Goal: Transaction & Acquisition: Subscribe to service/newsletter

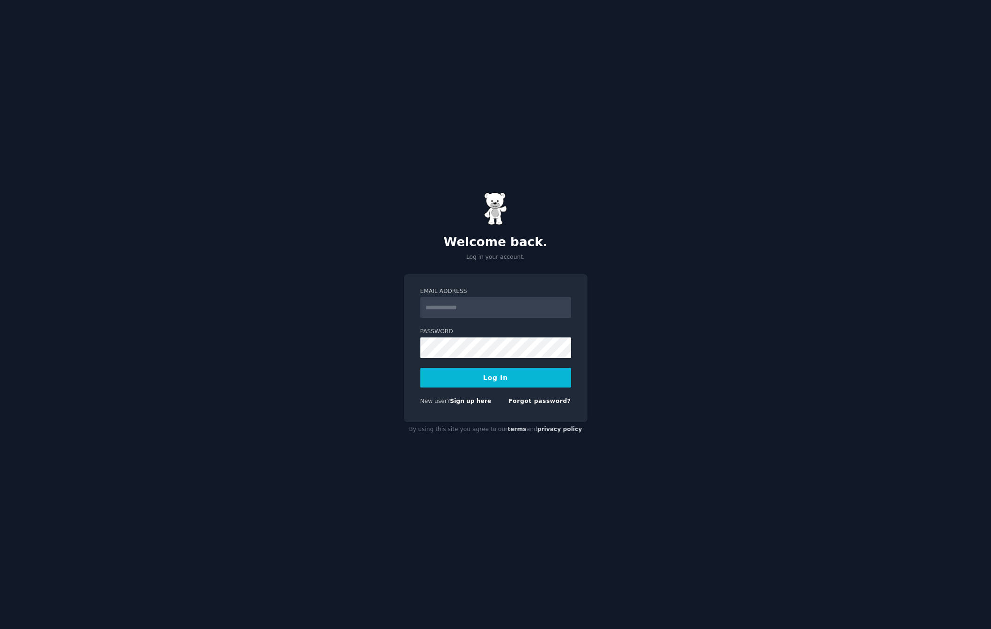
type input "**********"
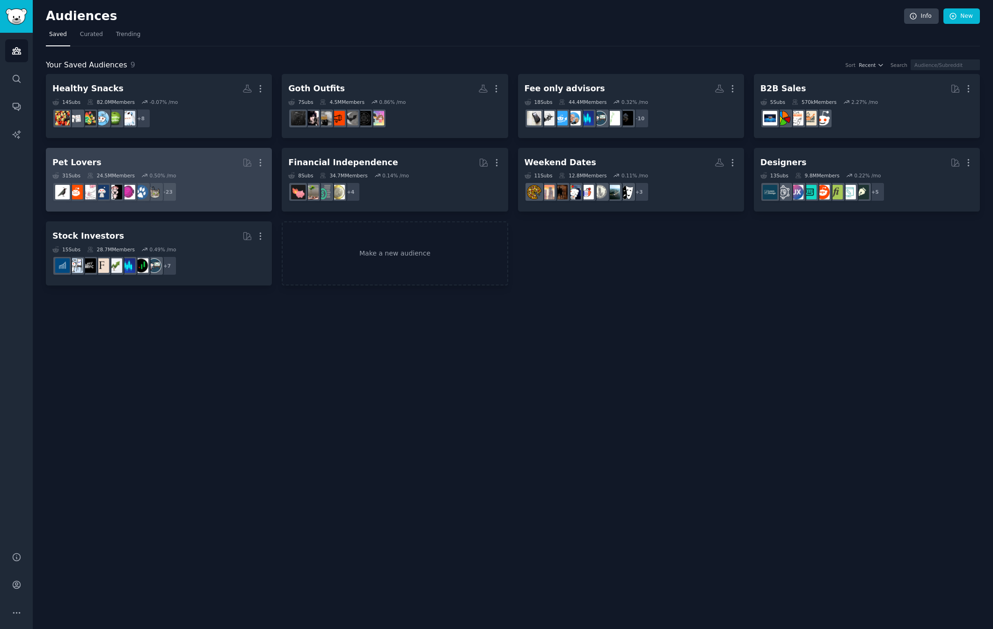
click at [158, 165] on h2 "Pet Lovers More" at bounding box center [158, 162] width 213 height 16
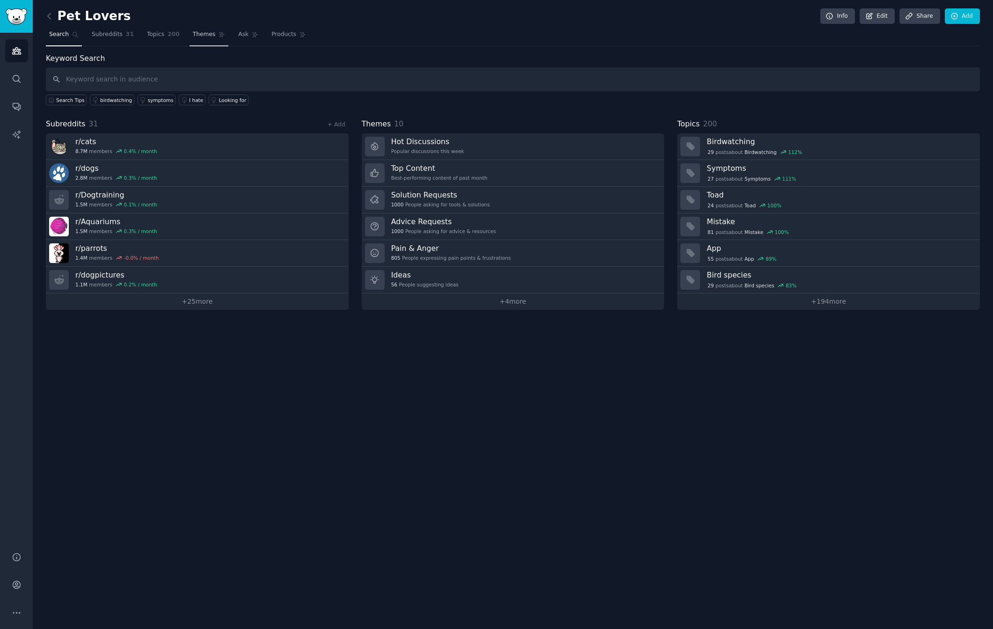
click at [212, 36] on link "Themes" at bounding box center [209, 36] width 39 height 19
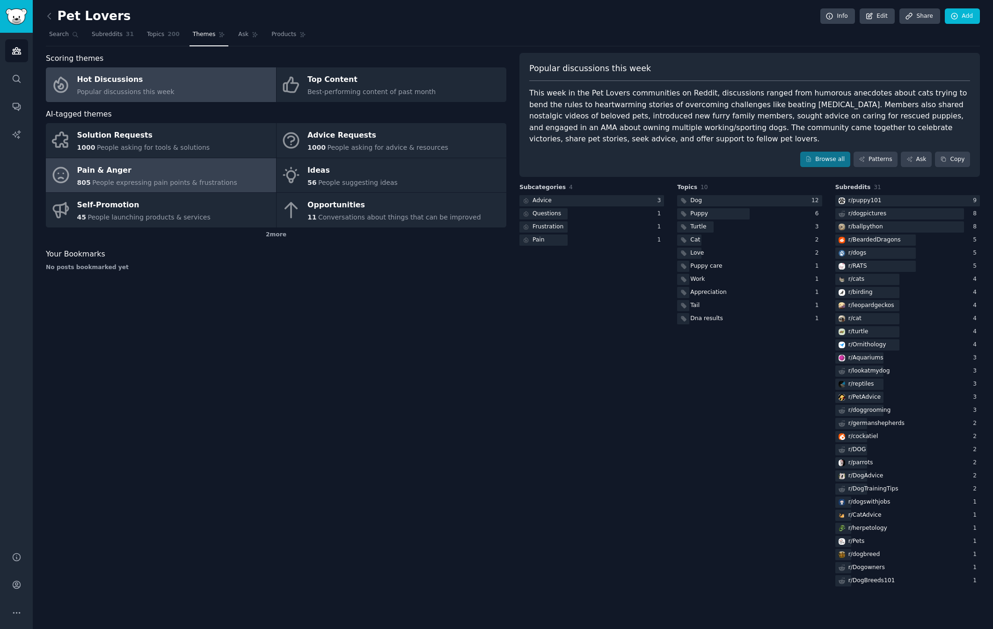
click at [177, 175] on div "Pain & Anger" at bounding box center [157, 170] width 160 height 15
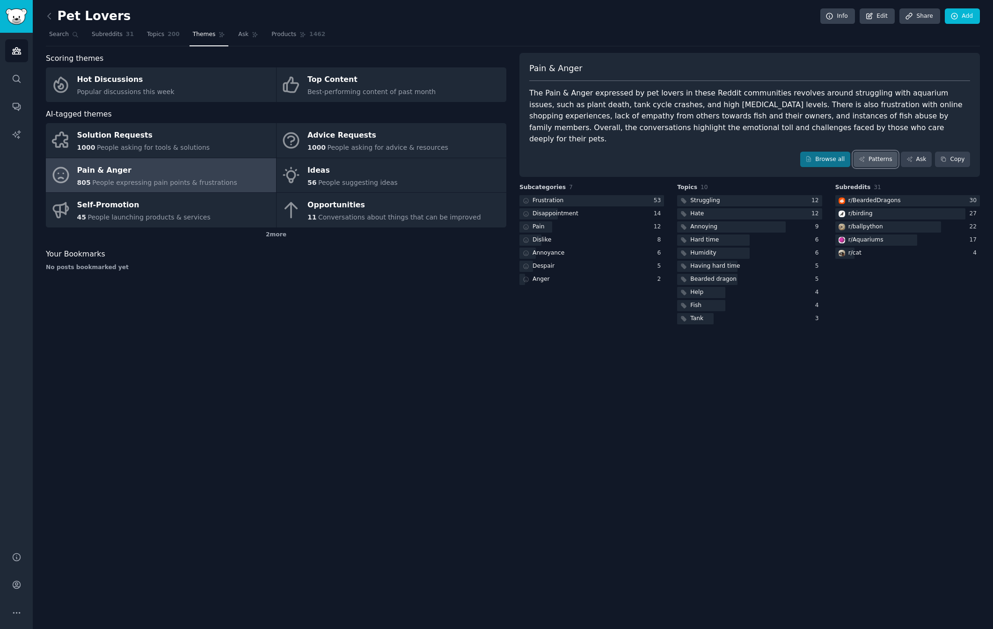
click at [875, 152] on link "Patterns" at bounding box center [875, 160] width 44 height 16
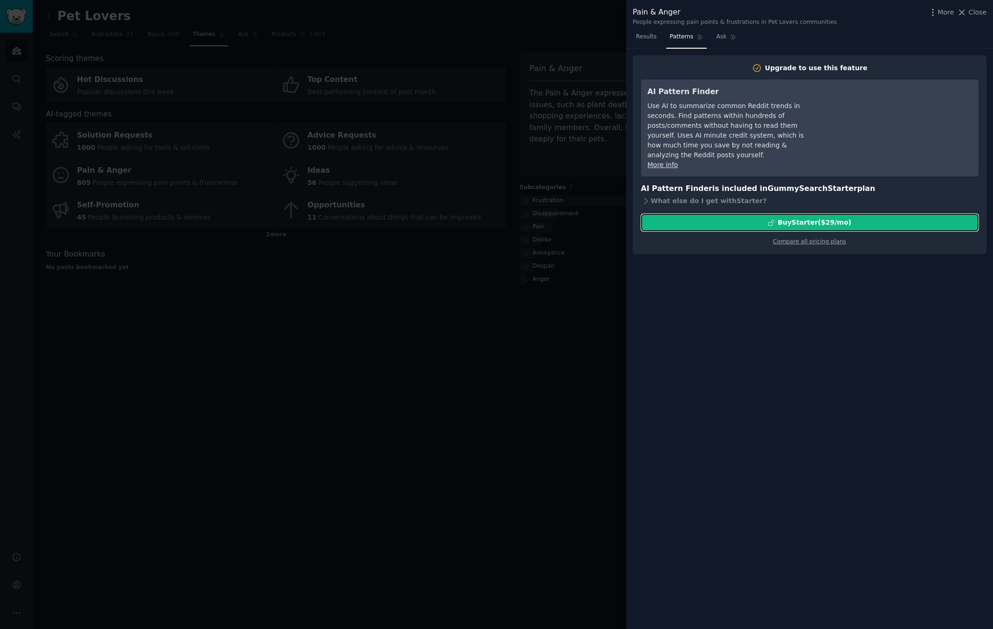
drag, startPoint x: 788, startPoint y: 207, endPoint x: 725, endPoint y: 273, distance: 91.4
click at [725, 273] on div "Upgrade to use this feature AI Pattern Finder Use AI to summarize common Reddit…" at bounding box center [809, 339] width 367 height 581
click at [716, 282] on div "Upgrade to use this feature AI Pattern Finder Use AI to summarize common Reddit…" at bounding box center [809, 339] width 367 height 581
click at [700, 288] on div "Upgrade to use this feature AI Pattern Finder Use AI to summarize common Reddit…" at bounding box center [809, 339] width 367 height 581
click at [802, 218] on button "Buy Starter ($ 29 /mo )" at bounding box center [809, 222] width 337 height 17
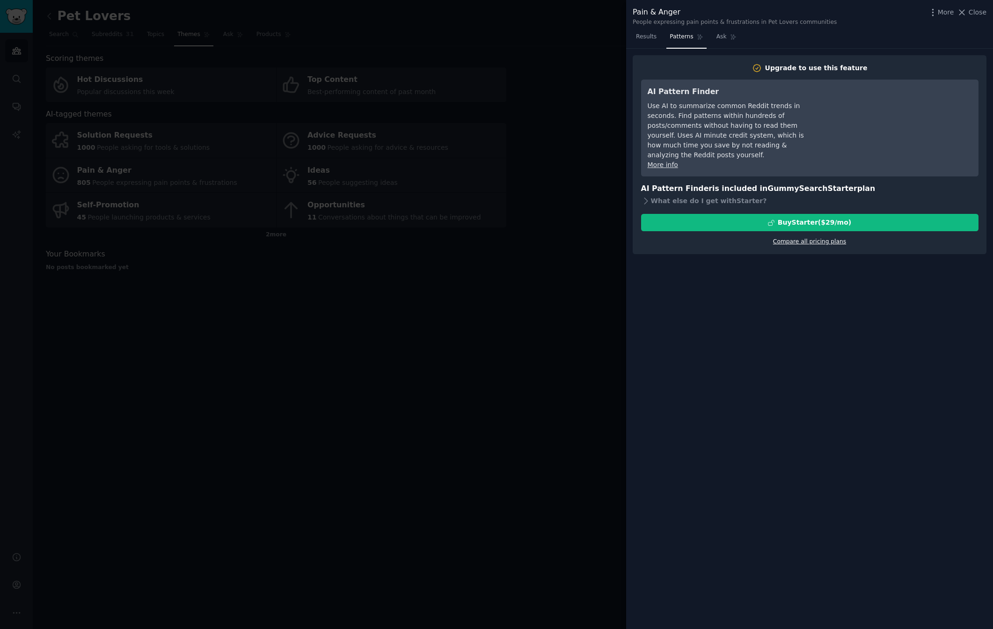
click at [823, 238] on link "Compare all pricing plans" at bounding box center [809, 241] width 73 height 7
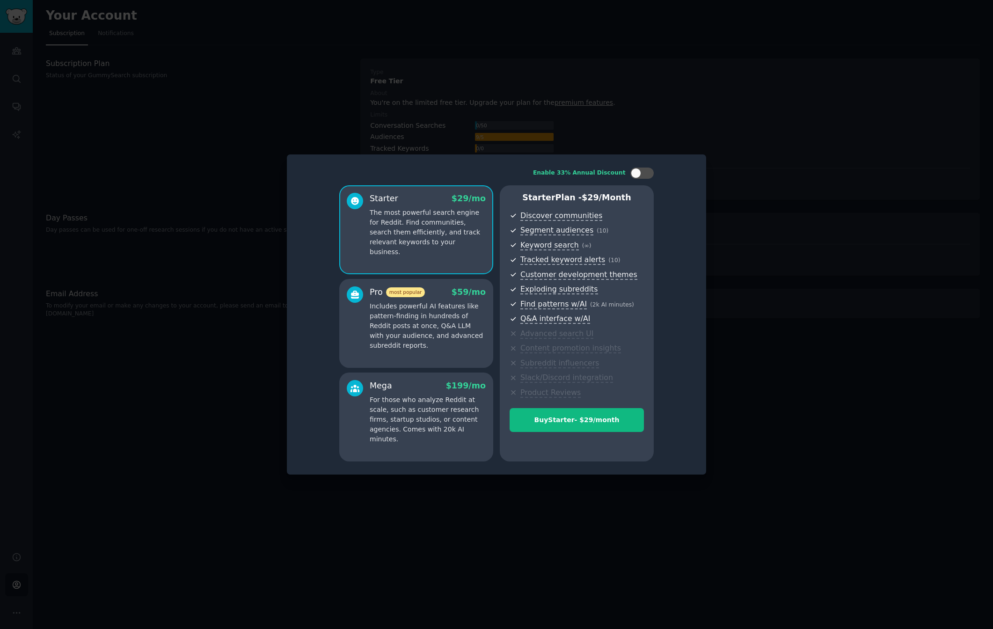
click at [435, 323] on p "Includes powerful AI features like pattern-finding in hundreds of Reddit posts …" at bounding box center [428, 325] width 116 height 49
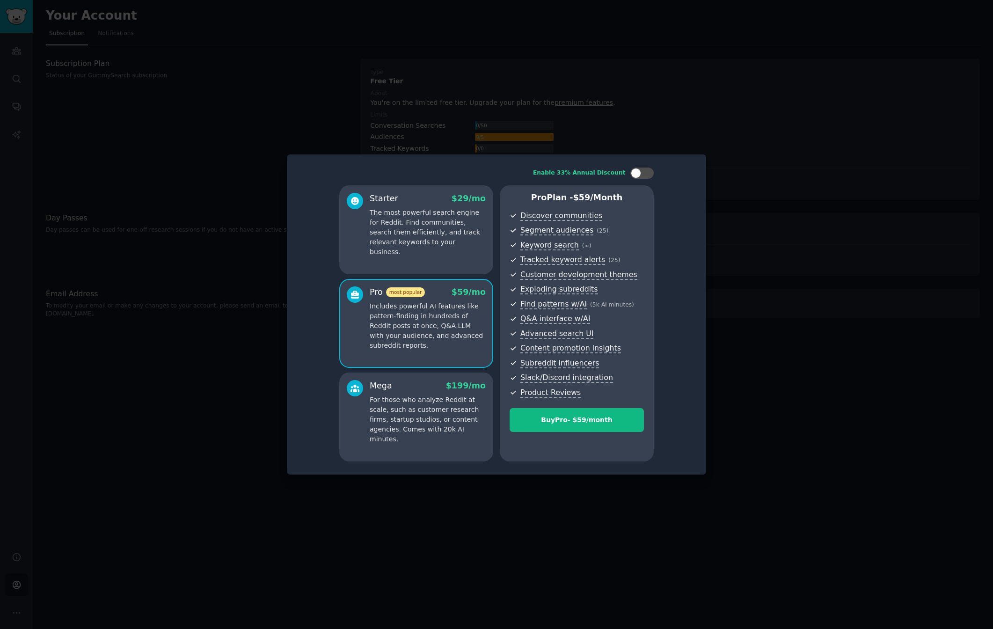
click at [424, 399] on p "For those who analyze Reddit at scale, such as customer research firms, startup…" at bounding box center [428, 419] width 116 height 49
click at [422, 352] on div "Pro most popular $ 59 /mo Includes powerful AI features like pattern-finding in…" at bounding box center [416, 323] width 154 height 89
click at [427, 400] on p "For those who analyze Reddit at scale, such as customer research firms, startup…" at bounding box center [428, 419] width 116 height 49
click at [429, 337] on p "Includes powerful AI features like pattern-finding in hundreds of Reddit posts …" at bounding box center [428, 325] width 116 height 49
click at [428, 383] on div "Mega $ 199 /mo" at bounding box center [428, 386] width 116 height 12
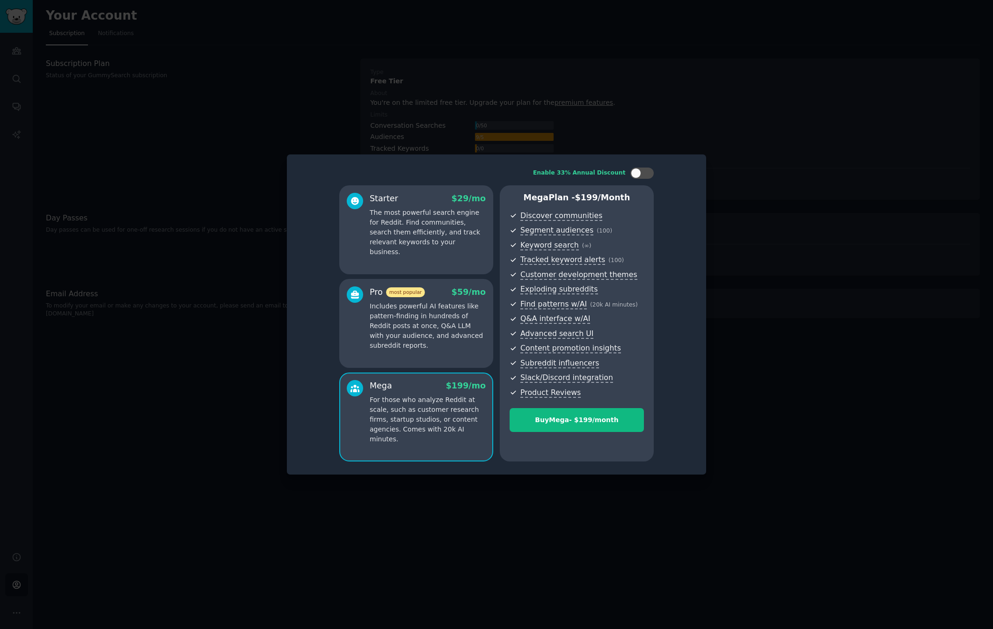
click at [431, 326] on p "Includes powerful AI features like pattern-finding in hundreds of Reddit posts …" at bounding box center [428, 325] width 116 height 49
click at [443, 234] on p "The most powerful search engine for Reddit. Find communities, search them effic…" at bounding box center [428, 232] width 116 height 49
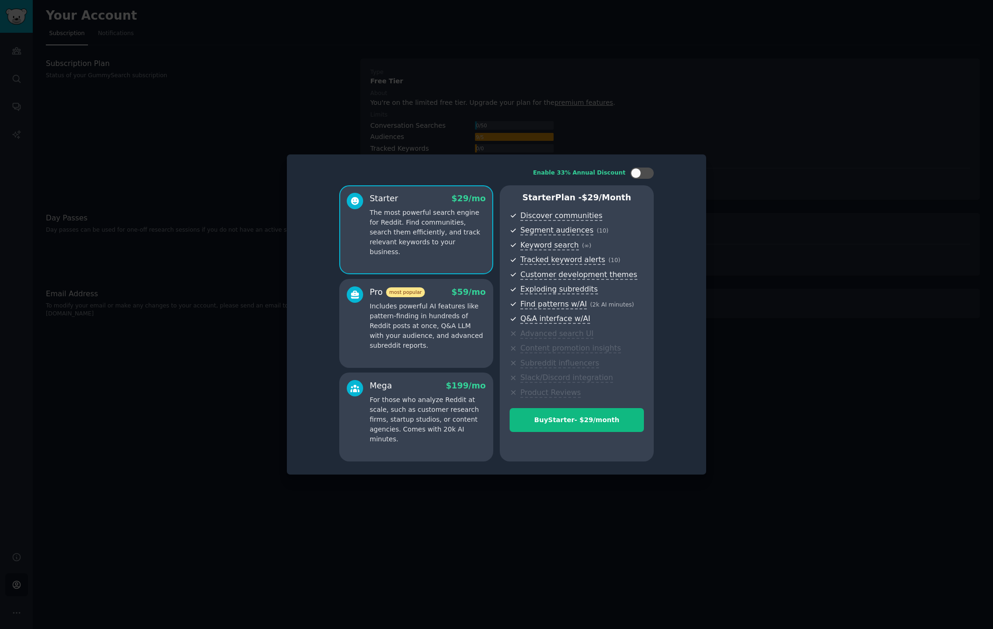
click at [452, 304] on p "Includes powerful AI features like pattern-finding in hundreds of Reddit posts …" at bounding box center [428, 325] width 116 height 49
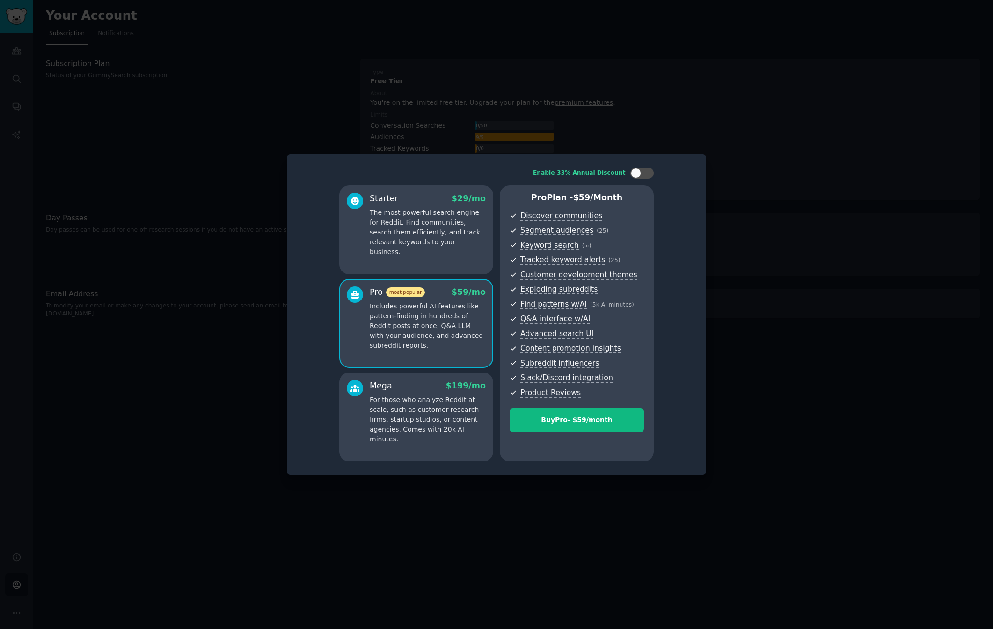
click at [447, 237] on p "The most powerful search engine for Reddit. Find communities, search them effic…" at bounding box center [428, 232] width 116 height 49
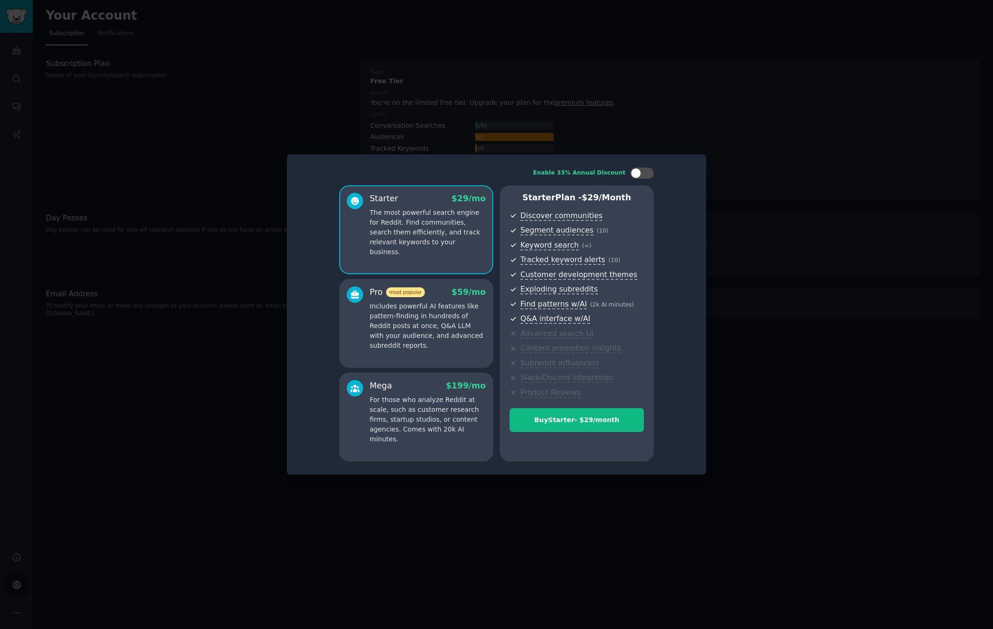
click at [451, 326] on p "Includes powerful AI features like pattern-finding in hundreds of Reddit posts …" at bounding box center [428, 325] width 116 height 49
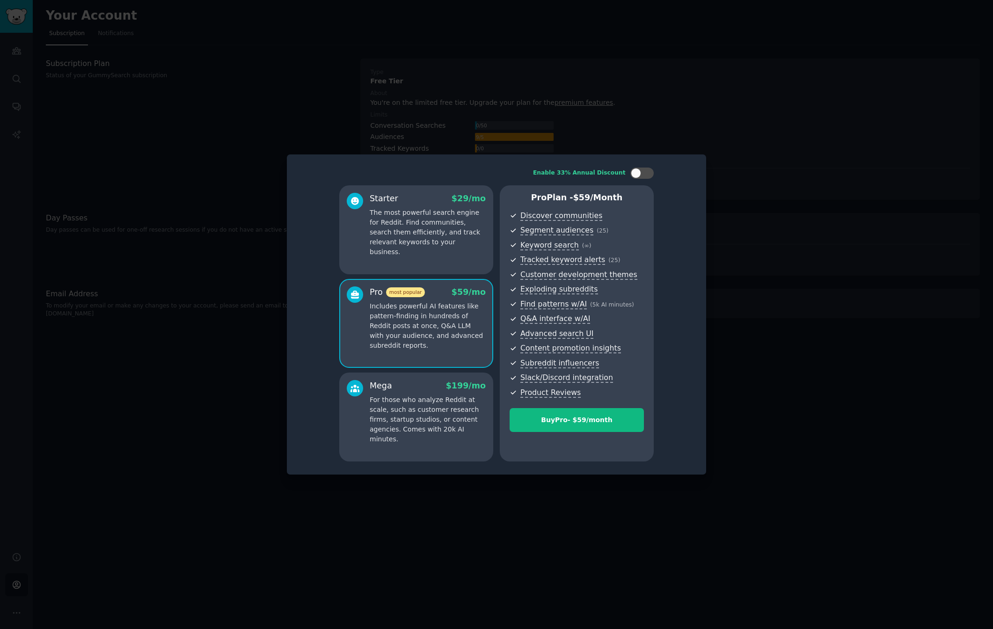
click at [447, 236] on p "The most powerful search engine for Reddit. Find communities, search them effic…" at bounding box center [428, 232] width 116 height 49
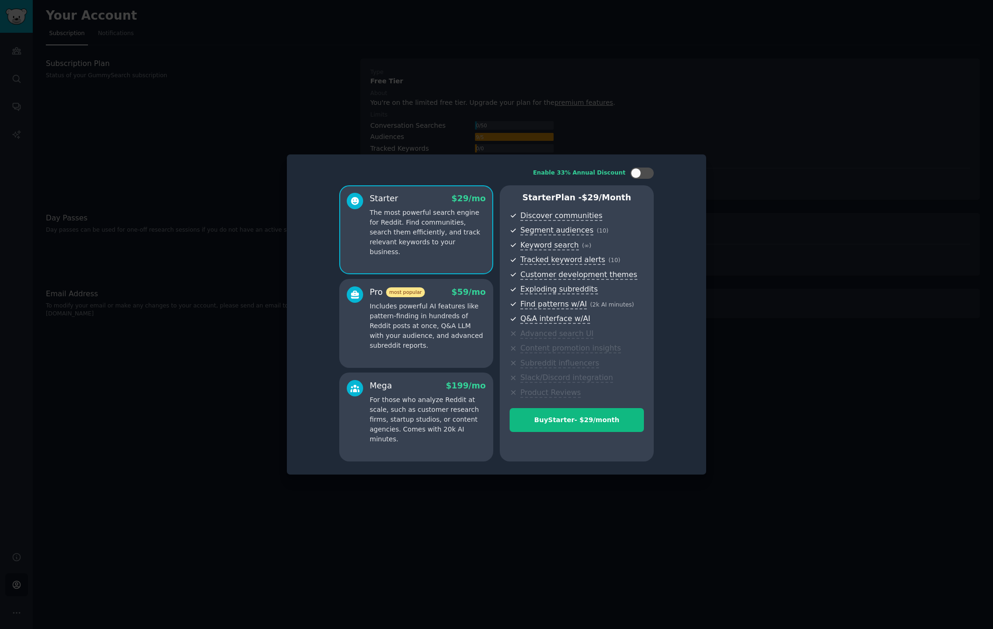
click at [454, 314] on p "Includes powerful AI features like pattern-finding in hundreds of Reddit posts …" at bounding box center [428, 325] width 116 height 49
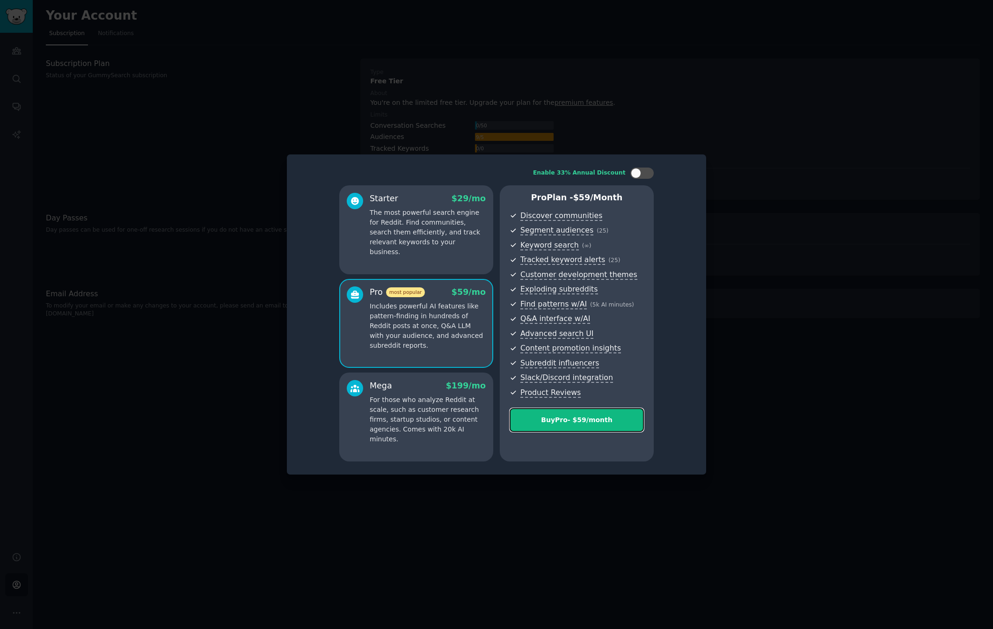
drag, startPoint x: 586, startPoint y: 418, endPoint x: 669, endPoint y: 362, distance: 100.2
click at [669, 364] on div "Enable 33% Annual Discount Starter $ 29 /mo The most powerful search engine for…" at bounding box center [496, 314] width 406 height 307
click at [641, 176] on div at bounding box center [641, 173] width 23 height 11
click at [640, 175] on div at bounding box center [637, 173] width 7 height 5
click at [640, 175] on div at bounding box center [636, 173] width 10 height 10
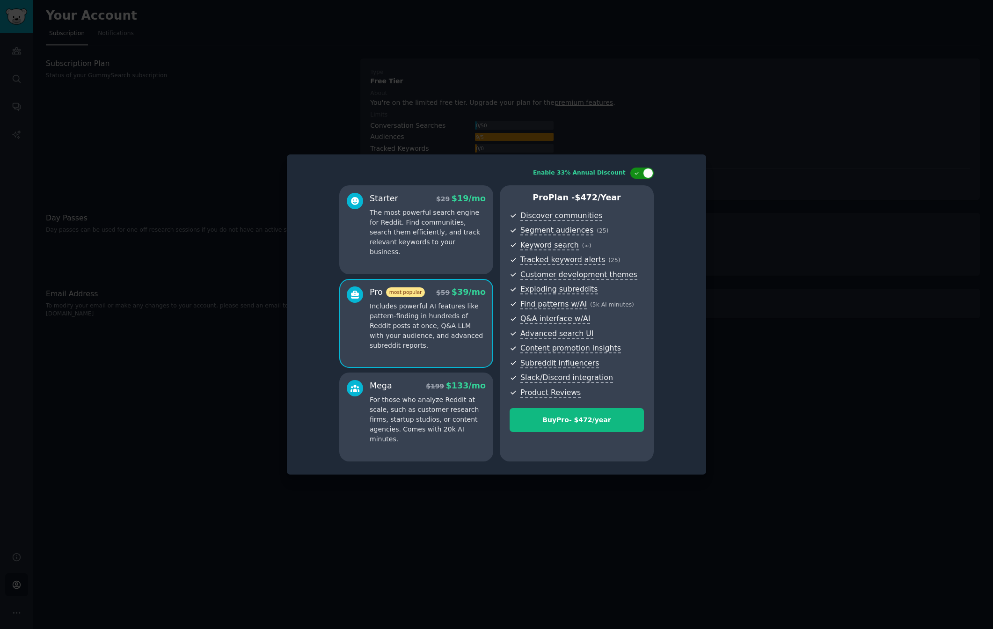
click at [642, 175] on div at bounding box center [641, 173] width 23 height 11
checkbox input "false"
click at [673, 395] on div "Enable 33% Annual Discount Starter $ 29 /mo The most powerful search engine for…" at bounding box center [496, 314] width 406 height 307
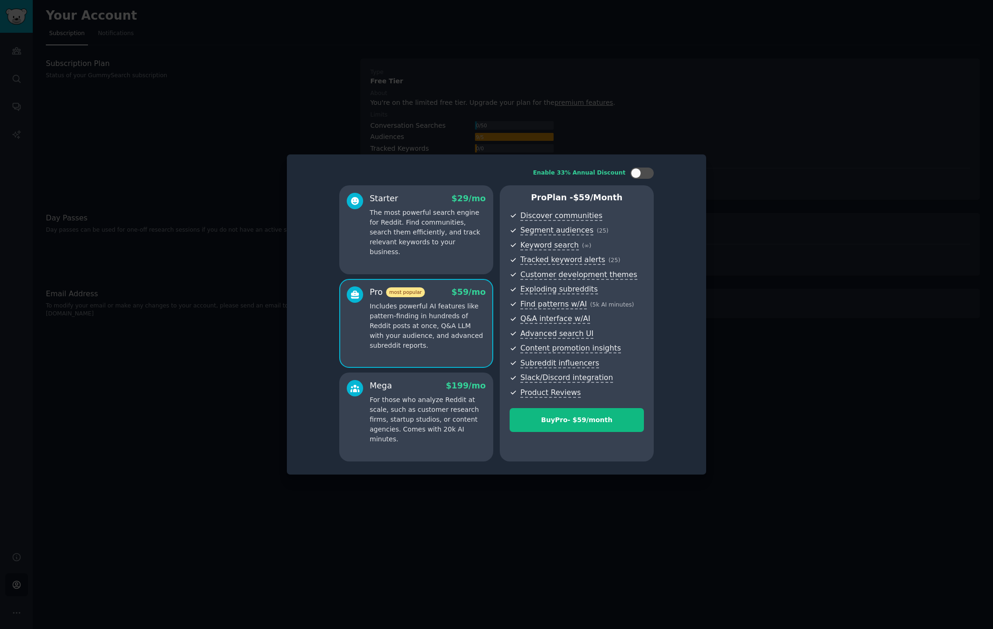
click at [975, 297] on div at bounding box center [496, 314] width 993 height 629
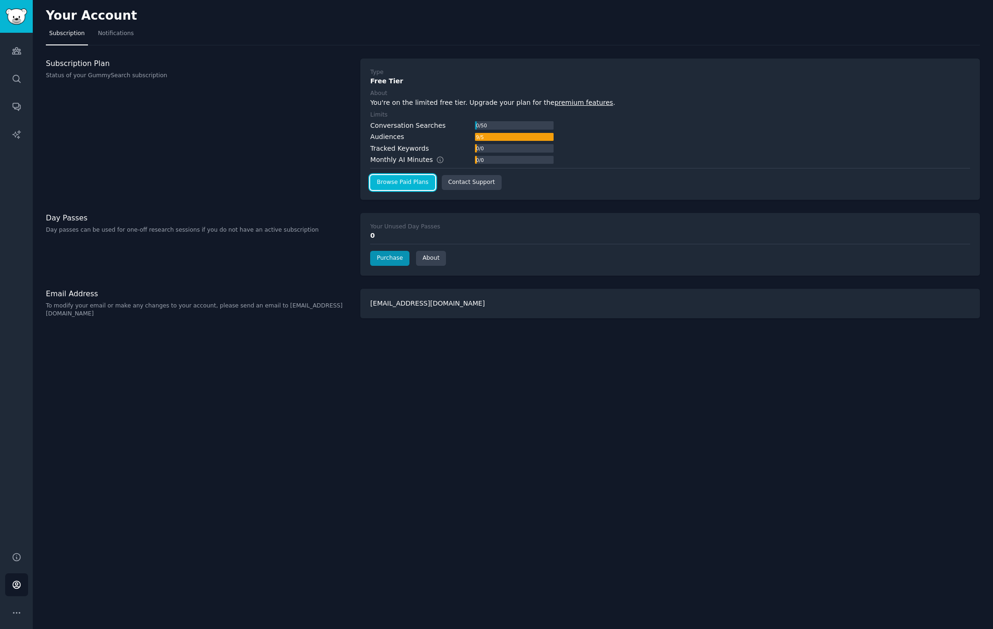
click at [386, 183] on link "Browse Paid Plans" at bounding box center [402, 182] width 65 height 15
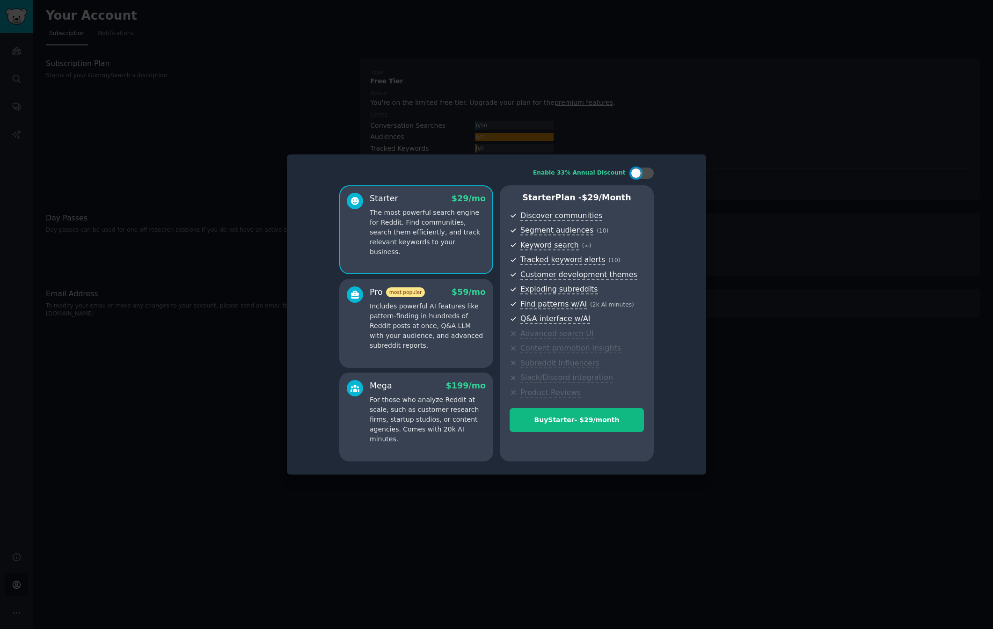
click at [416, 322] on p "Includes powerful AI features like pattern-finding in hundreds of Reddit posts …" at bounding box center [428, 325] width 116 height 49
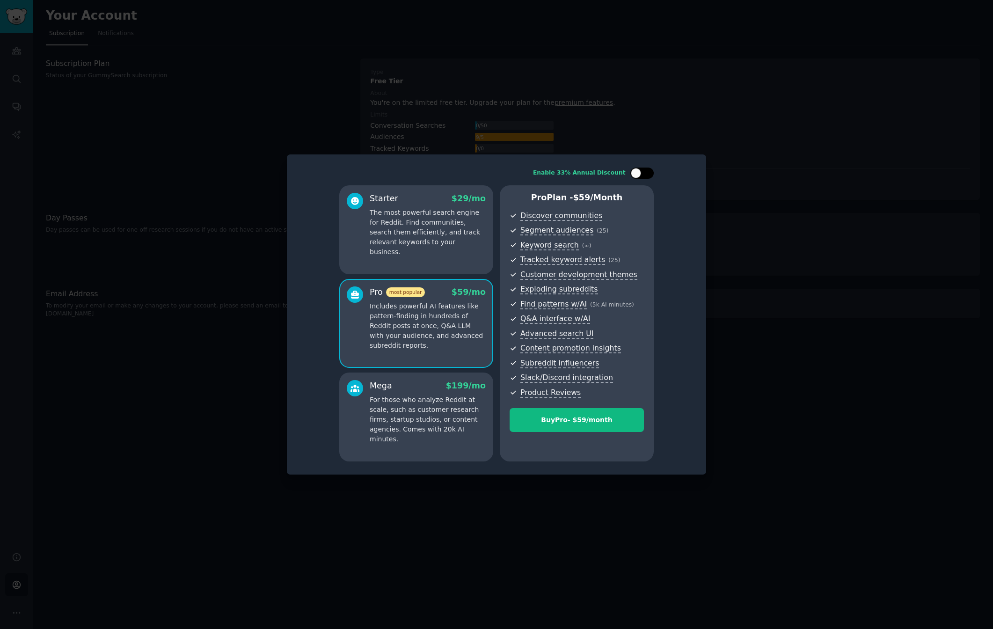
click at [649, 173] on div at bounding box center [646, 173] width 5 height 5
checkbox input "true"
click at [718, 197] on div at bounding box center [496, 314] width 993 height 629
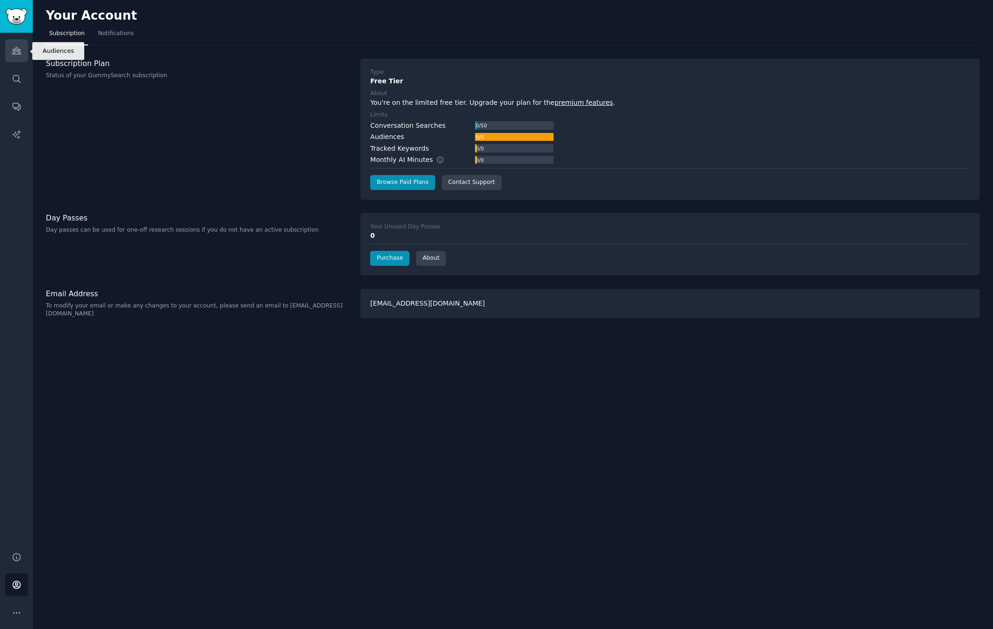
click at [21, 50] on icon "Sidebar" at bounding box center [17, 51] width 10 height 10
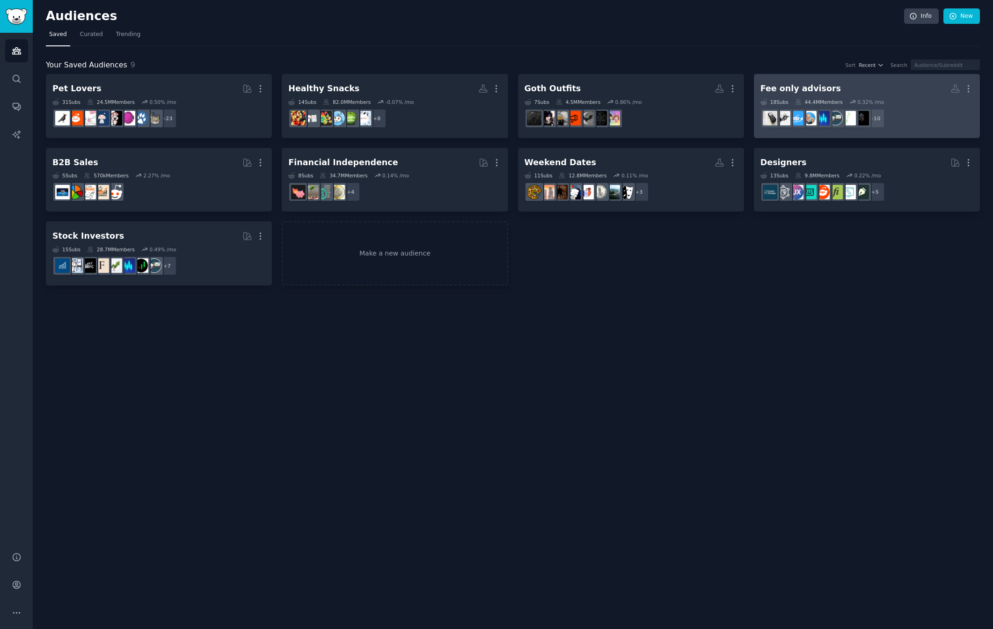
click at [952, 120] on dd "+ 10" at bounding box center [866, 118] width 213 height 26
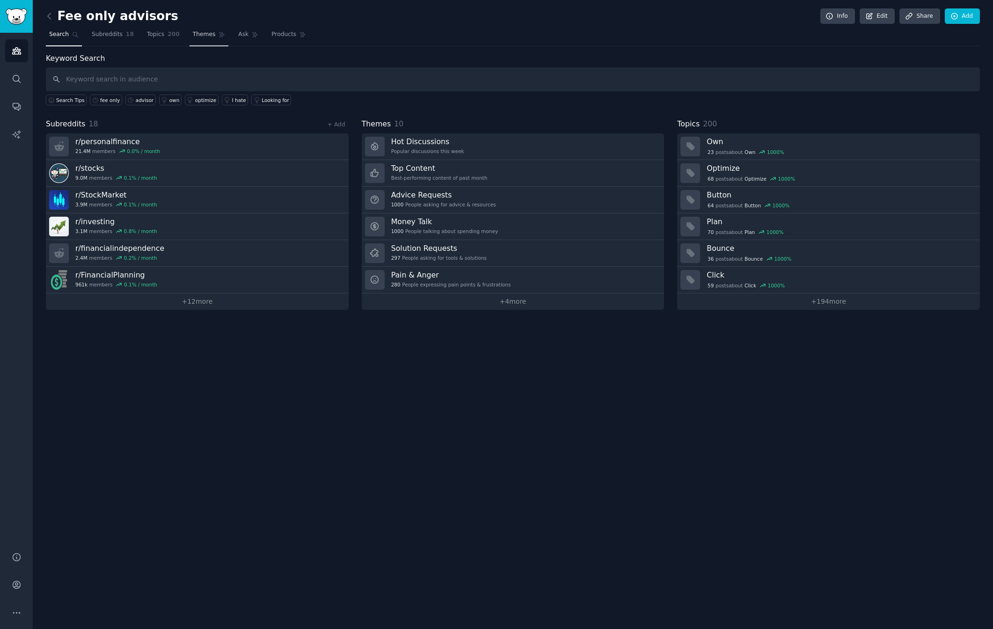
click at [204, 36] on span "Themes" at bounding box center [204, 34] width 23 height 8
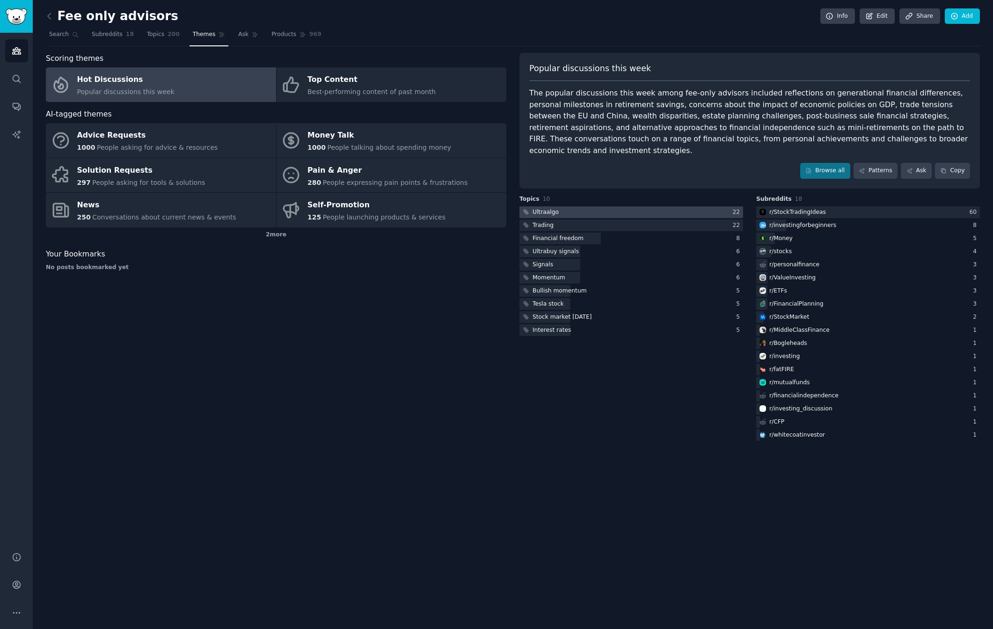
click at [592, 206] on div at bounding box center [631, 212] width 224 height 12
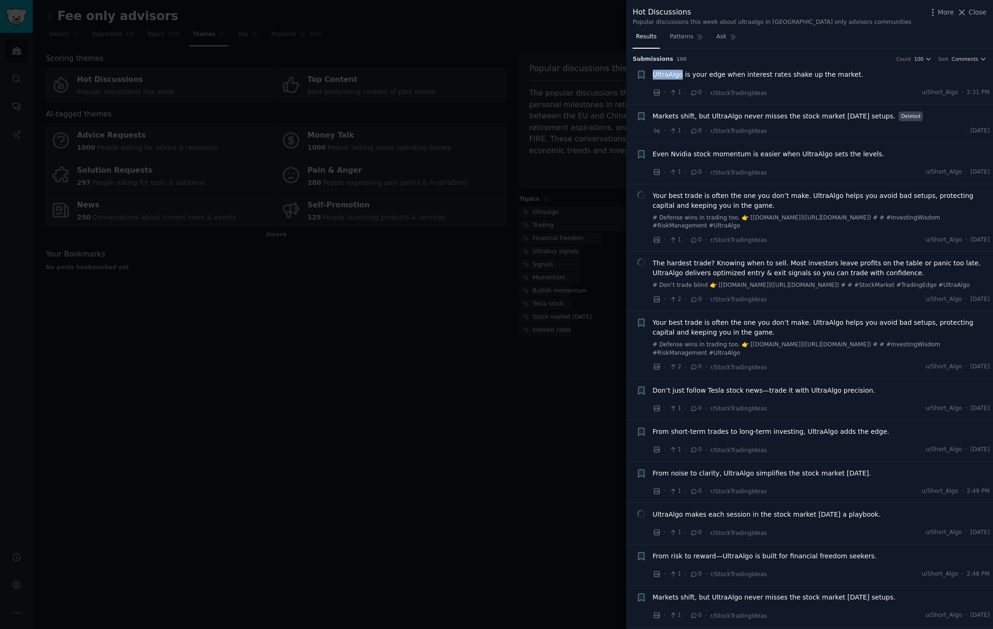
drag, startPoint x: 650, startPoint y: 76, endPoint x: 680, endPoint y: 76, distance: 29.9
click at [680, 76] on div "Bookmark this conversation + UltraAlgo is your edge when interest rates shake u…" at bounding box center [813, 84] width 354 height 28
copy span "UltraAlgo"
click at [593, 60] on div at bounding box center [496, 314] width 993 height 629
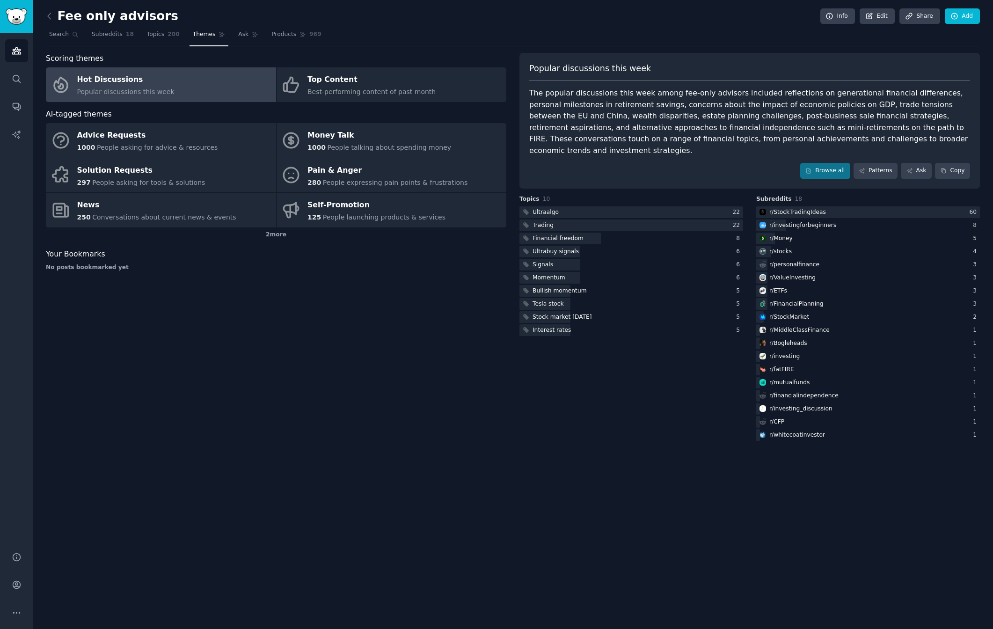
click at [544, 69] on span "Popular discussions this week" at bounding box center [590, 69] width 122 height 12
drag, startPoint x: 544, startPoint y: 69, endPoint x: 644, endPoint y: 67, distance: 99.7
click at [644, 67] on div "Popular discussions this week" at bounding box center [749, 72] width 441 height 19
drag, startPoint x: 644, startPoint y: 67, endPoint x: 549, endPoint y: 67, distance: 95.0
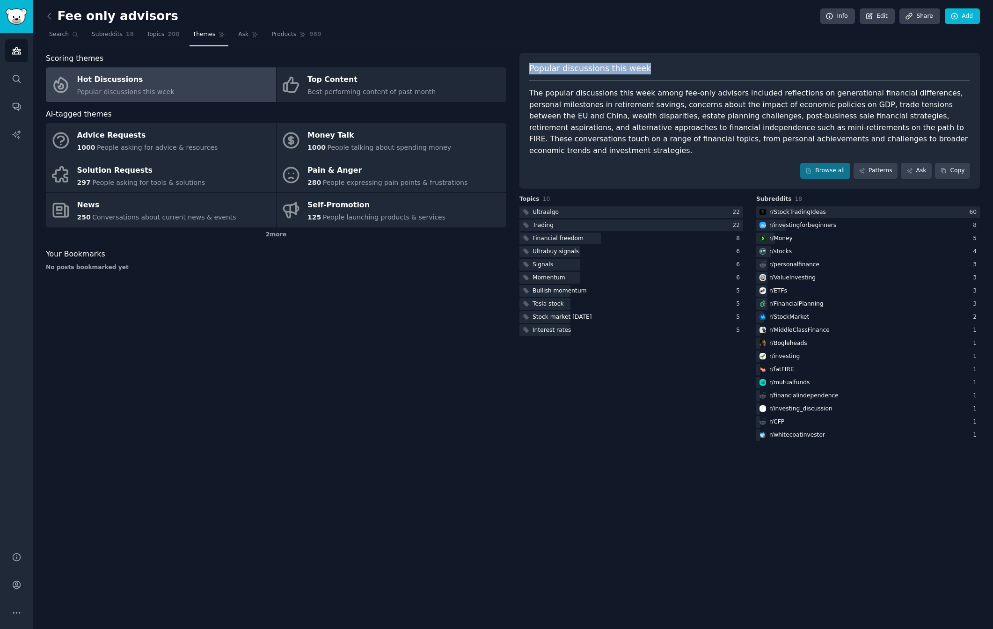
click at [549, 67] on div "Popular discussions this week" at bounding box center [749, 72] width 441 height 19
click at [549, 67] on span "Popular discussions this week" at bounding box center [590, 69] width 122 height 12
drag, startPoint x: 549, startPoint y: 67, endPoint x: 643, endPoint y: 67, distance: 94.5
click at [643, 67] on div "Popular discussions this week" at bounding box center [749, 72] width 441 height 19
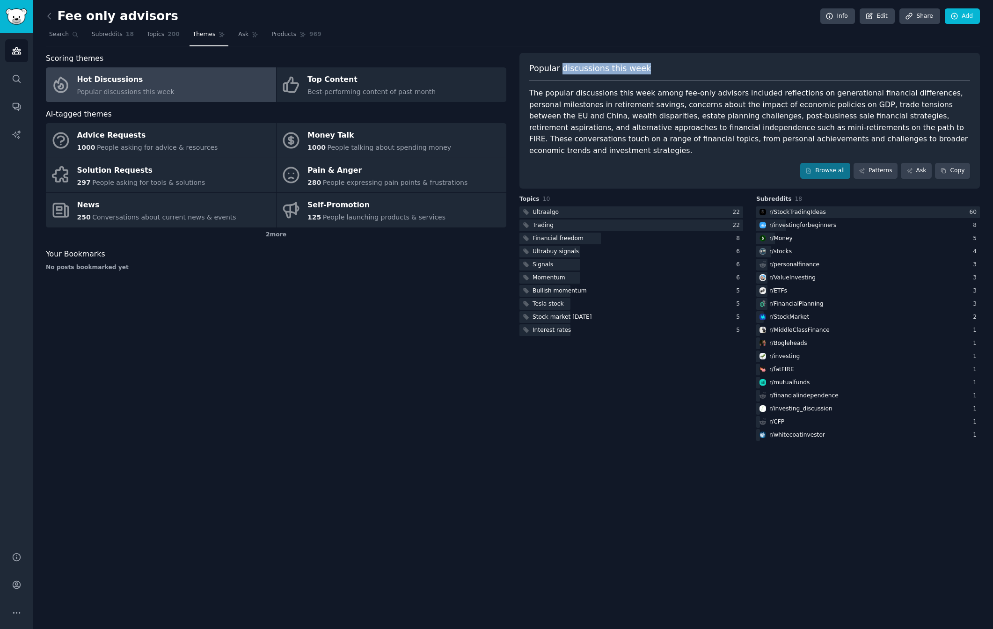
drag, startPoint x: 643, startPoint y: 67, endPoint x: 586, endPoint y: 67, distance: 57.6
click at [586, 67] on div "Popular discussions this week" at bounding box center [749, 72] width 441 height 19
click at [586, 67] on span "Popular discussions this week" at bounding box center [590, 69] width 122 height 12
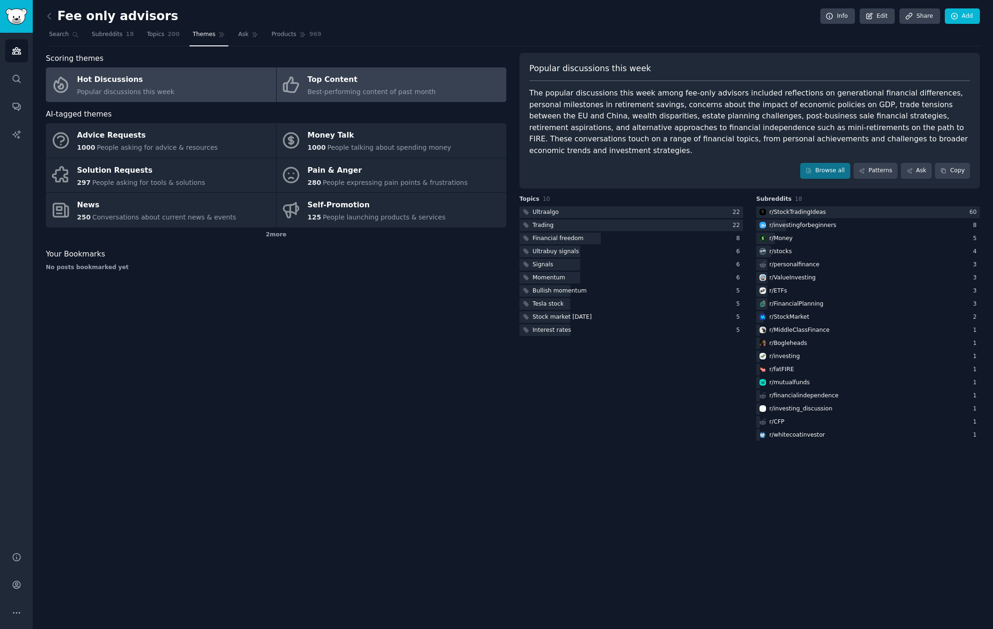
click at [364, 76] on div "Top Content" at bounding box center [371, 80] width 128 height 15
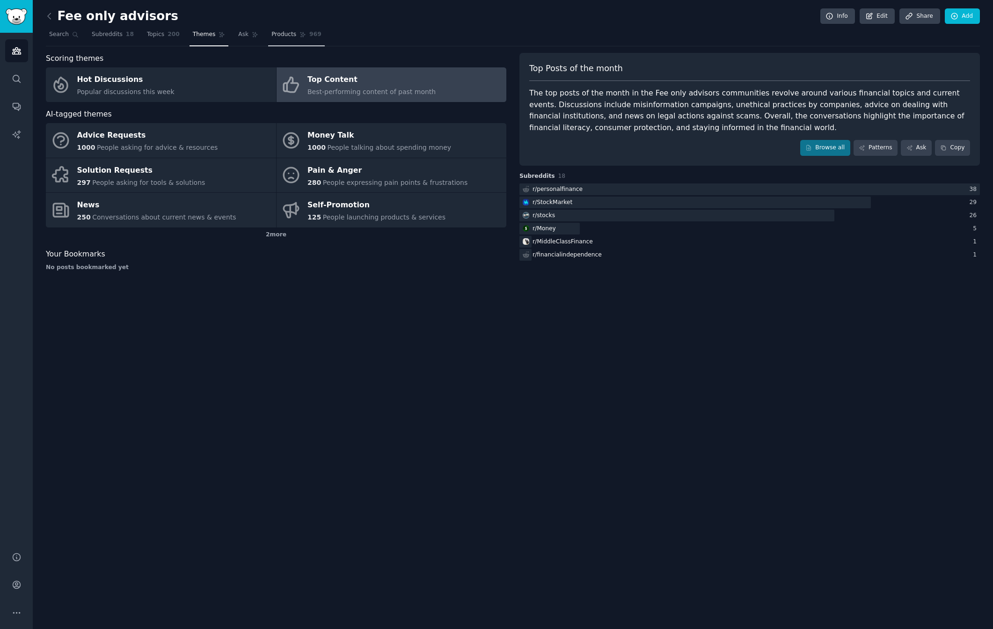
click at [288, 37] on span "Products" at bounding box center [283, 34] width 25 height 8
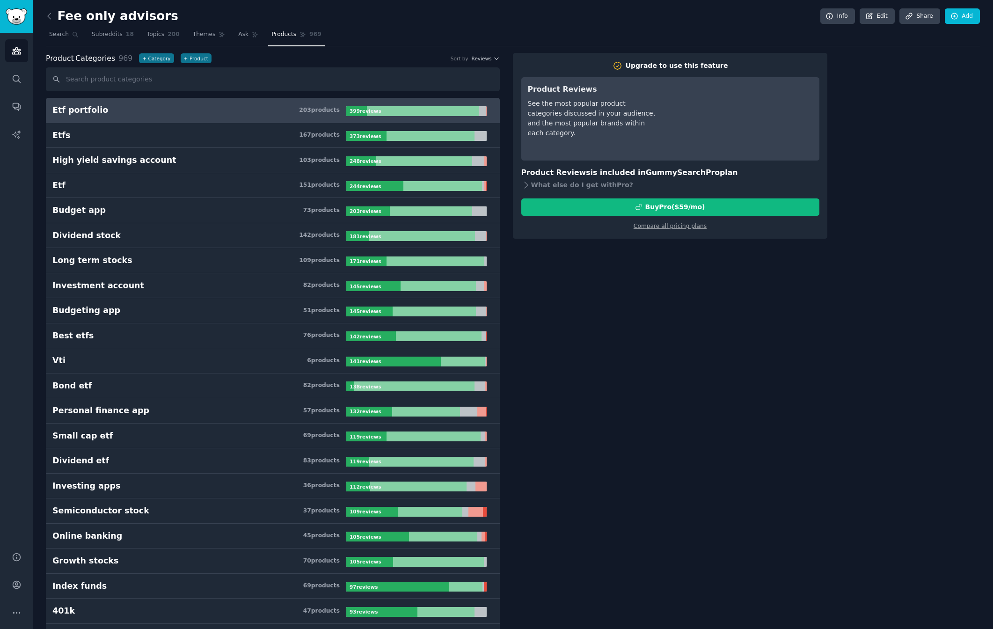
click at [528, 104] on div "See the most popular product categories discussed in your audience, and the mos…" at bounding box center [593, 118] width 131 height 39
drag, startPoint x: 528, startPoint y: 104, endPoint x: 632, endPoint y: 112, distance: 103.7
click at [632, 112] on div "See the most popular product categories discussed in your audience, and the mos…" at bounding box center [593, 118] width 131 height 39
click at [625, 117] on div "See the most popular product categories discussed in your audience, and the mos…" at bounding box center [593, 118] width 131 height 39
click at [553, 188] on div "What else do I get with Pro ?" at bounding box center [670, 185] width 298 height 13
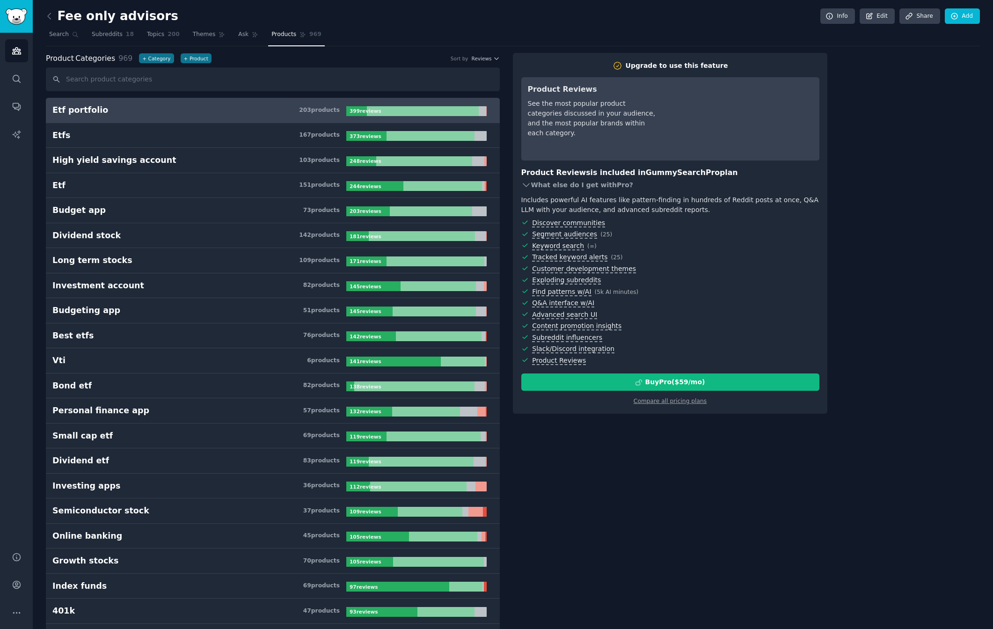
click at [551, 186] on div "What else do I get with Pro ?" at bounding box center [670, 185] width 298 height 13
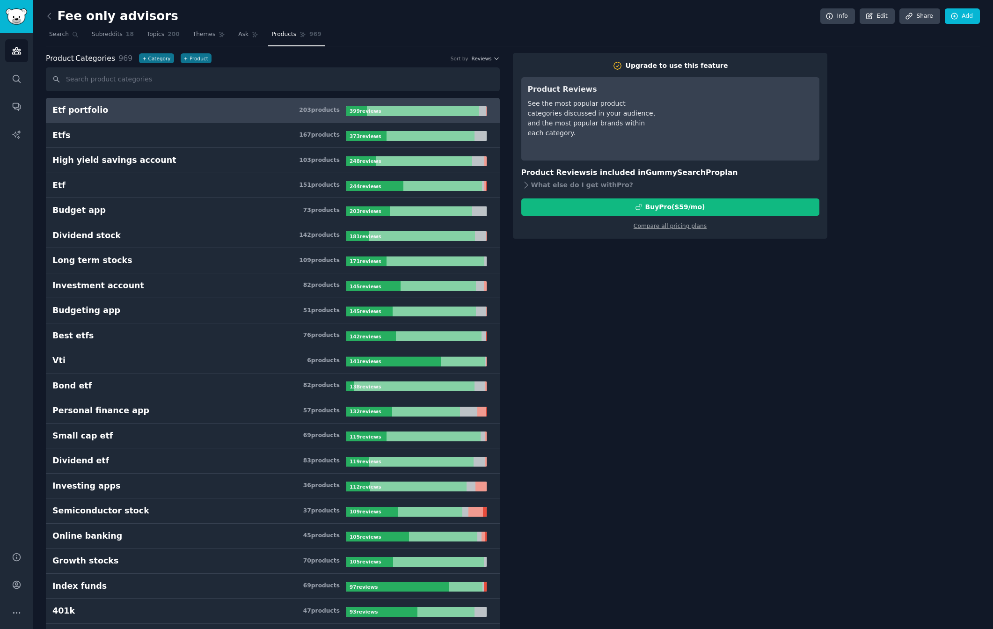
click at [535, 172] on h3 "Product Reviews is included in GummySearch Pro plan" at bounding box center [670, 173] width 298 height 12
drag, startPoint x: 535, startPoint y: 172, endPoint x: 701, endPoint y: 171, distance: 165.6
click at [701, 171] on h3 "Product Reviews is included in GummySearch Pro plan" at bounding box center [670, 173] width 298 height 12
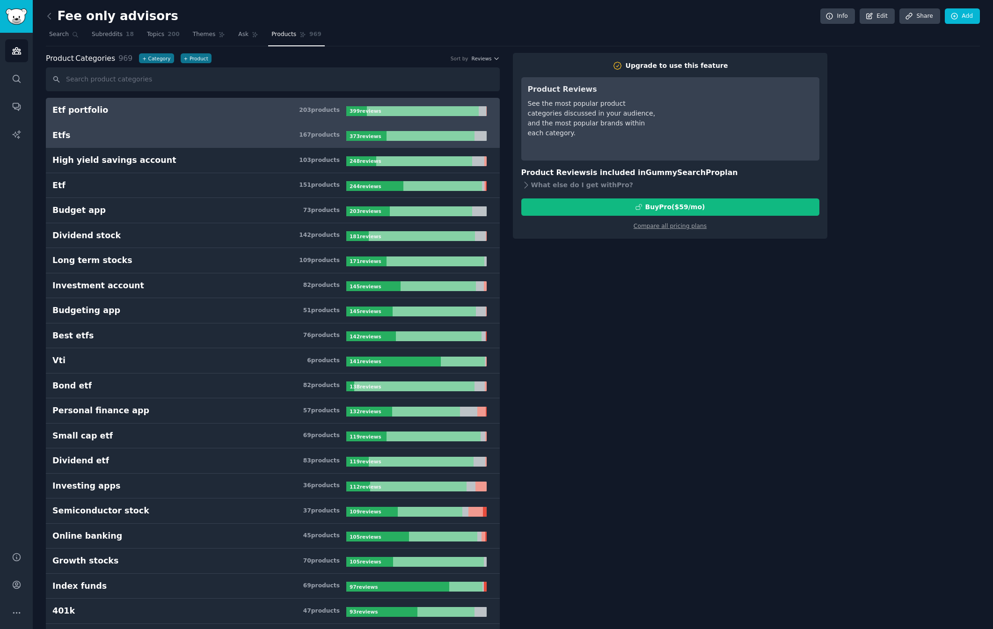
click at [128, 136] on h3 "Etfs 167 product s" at bounding box center [199, 136] width 294 height 12
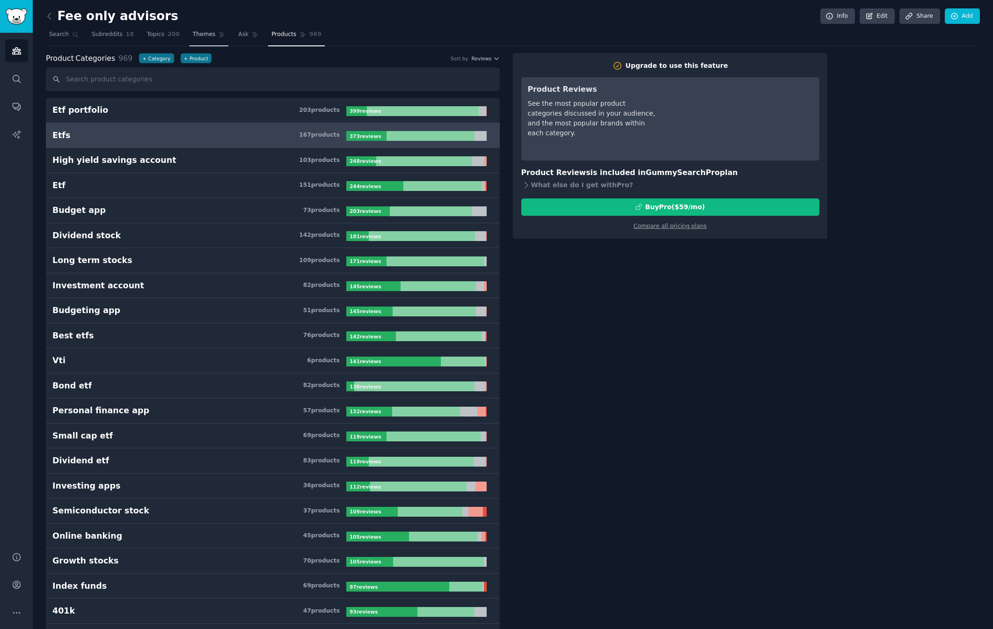
click at [202, 34] on span "Themes" at bounding box center [204, 34] width 23 height 8
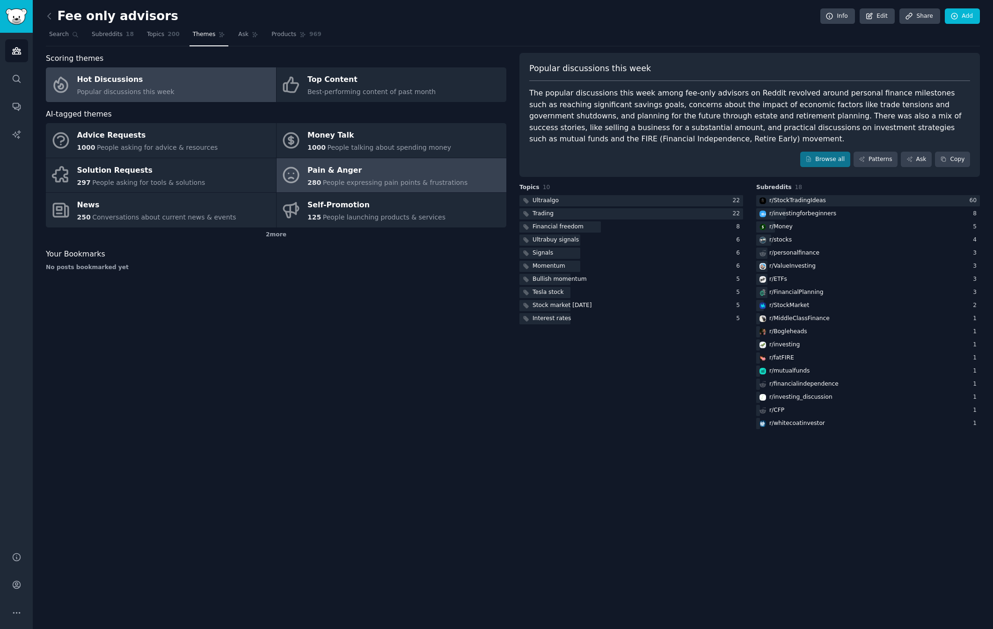
click at [343, 178] on div "280 People expressing pain points & frustrations" at bounding box center [387, 183] width 160 height 10
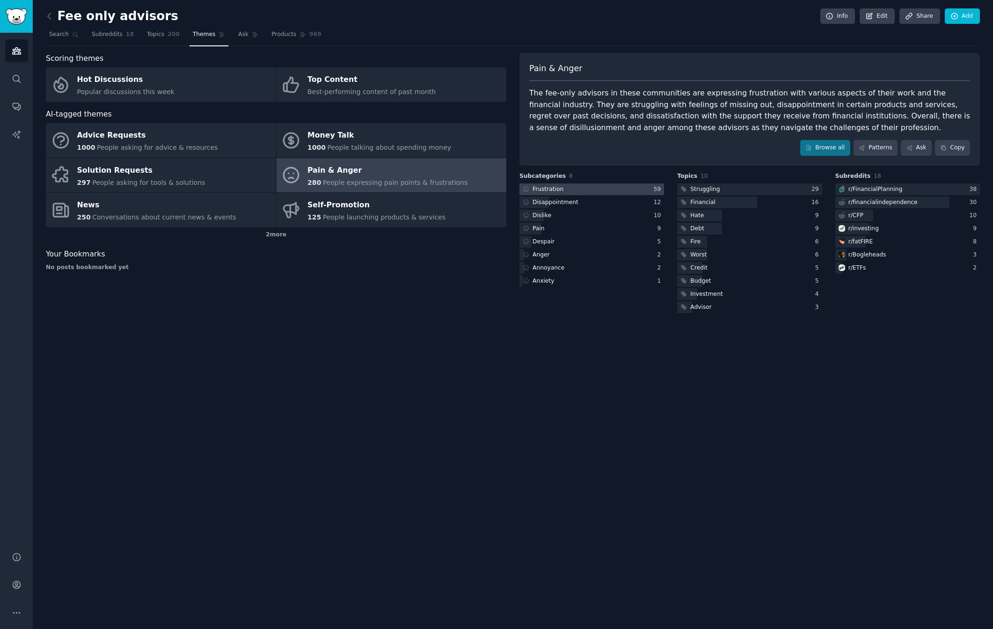
click at [571, 189] on div at bounding box center [591, 189] width 145 height 12
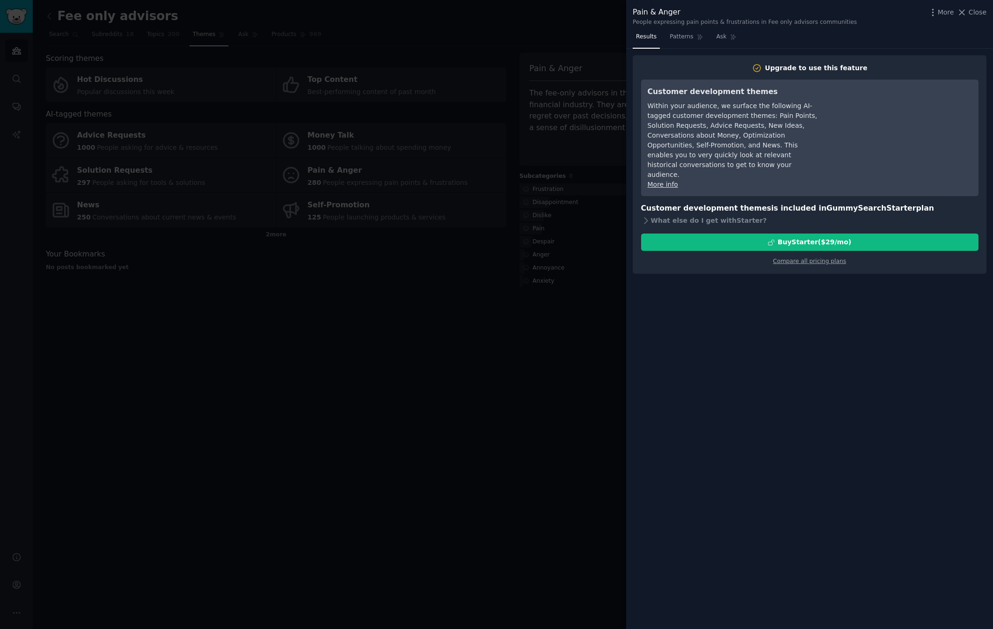
click at [604, 179] on div at bounding box center [496, 314] width 993 height 629
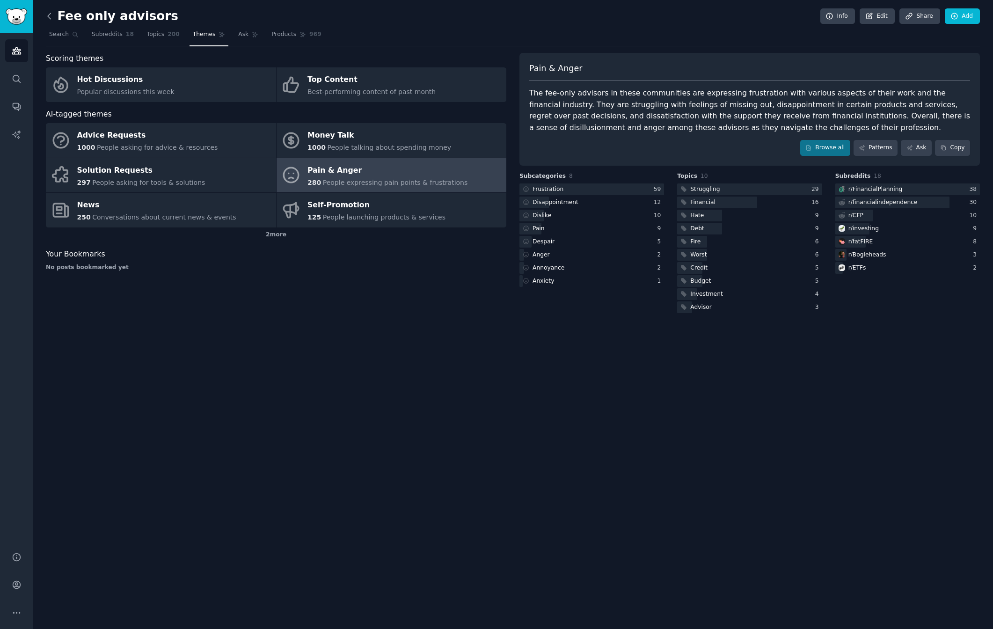
click at [46, 16] on icon at bounding box center [49, 16] width 10 height 10
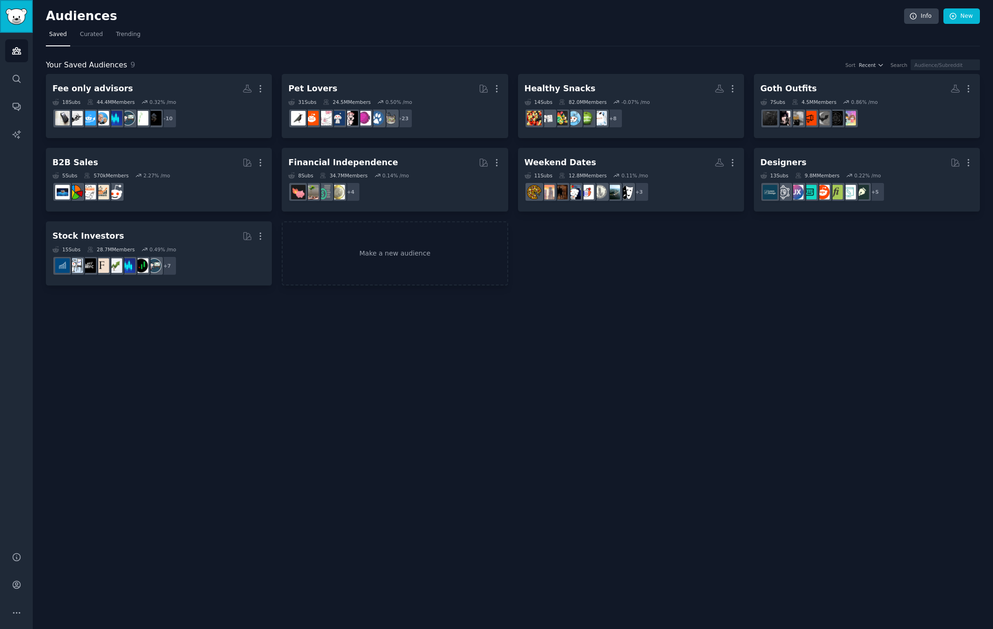
click at [16, 22] on img "Sidebar" at bounding box center [17, 16] width 22 height 16
click at [289, 39] on nav "Saved Curated Trending" at bounding box center [513, 36] width 934 height 19
click at [163, 309] on div "Audiences Info New Saved Curated Trending Your Saved Audiences 9 Sort Recent Se…" at bounding box center [513, 314] width 960 height 629
click at [241, 29] on nav "Saved Curated Trending" at bounding box center [513, 36] width 934 height 19
drag, startPoint x: 158, startPoint y: 35, endPoint x: 41, endPoint y: 36, distance: 117.0
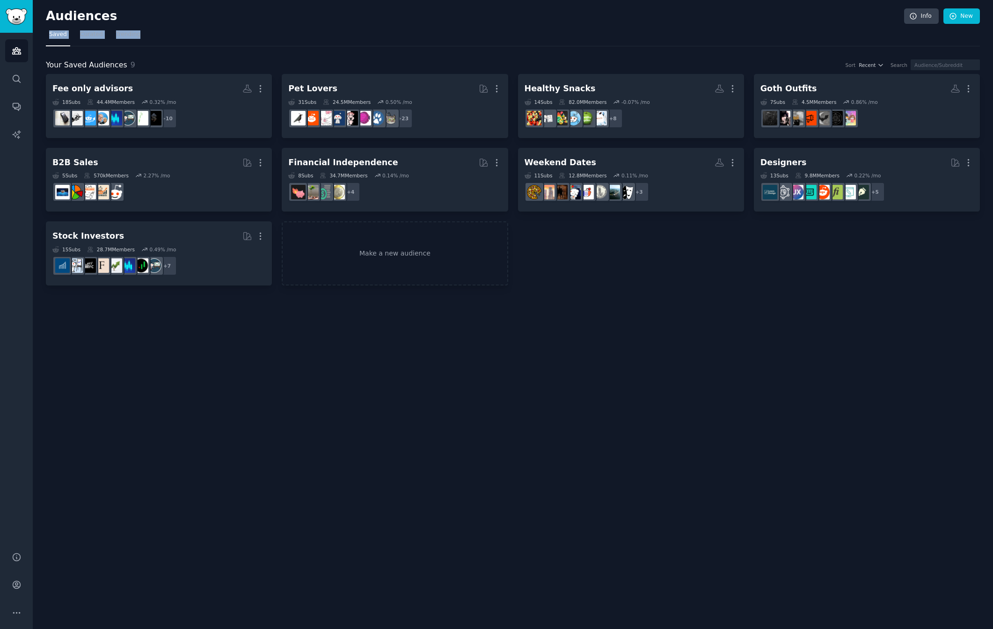
click at [41, 36] on div "Audiences Info New Saved Curated Trending Your Saved Audiences 9 Sort Recent Se…" at bounding box center [513, 314] width 960 height 629
click at [40, 38] on div "Audiences Info New Saved Curated Trending Your Saved Audiences 9 Sort Recent Se…" at bounding box center [513, 314] width 960 height 629
